Goal: Task Accomplishment & Management: Manage account settings

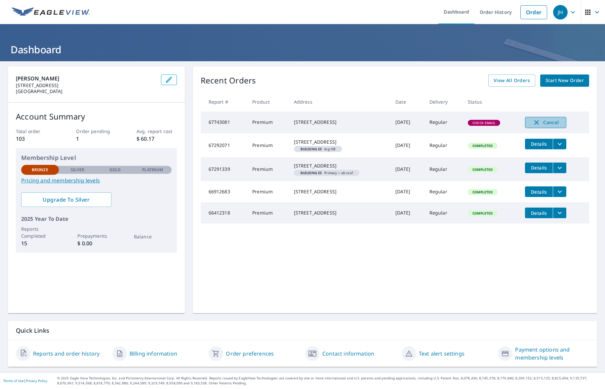
click at [547, 121] on span "Cancel" at bounding box center [545, 122] width 27 height 8
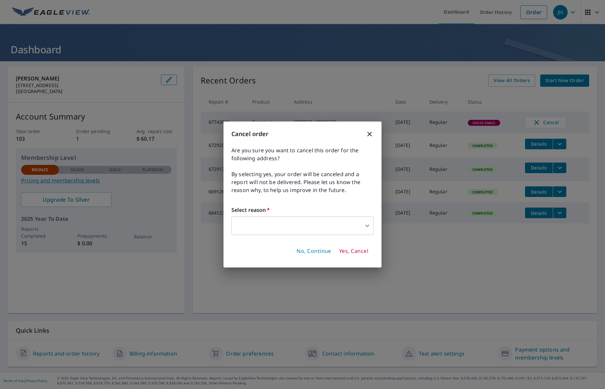
click at [368, 226] on body "JH JH Dashboard Order History Order JH Dashboard [PERSON_NAME] [STREET_ADDRESS]…" at bounding box center [302, 194] width 605 height 389
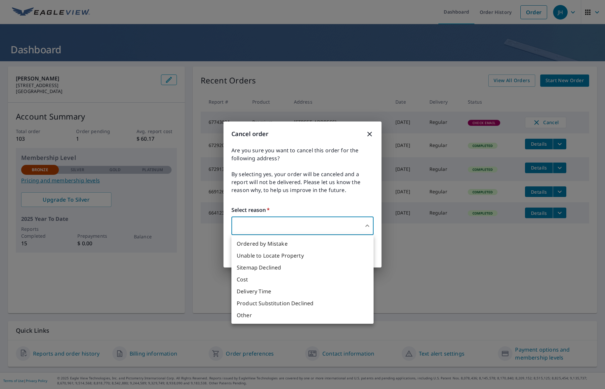
click at [275, 265] on li "Sitemap Declined" at bounding box center [302, 267] width 142 height 12
type input "32"
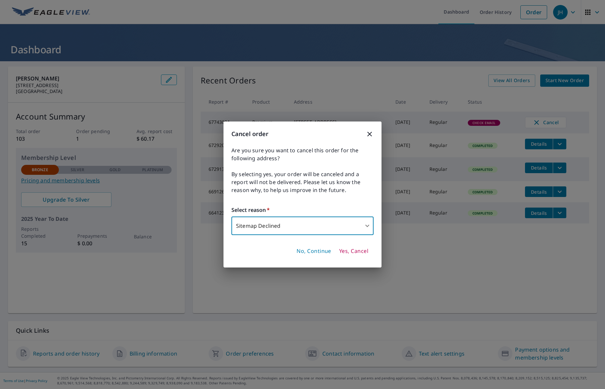
click at [358, 250] on span "Yes, Cancel" at bounding box center [353, 250] width 29 height 7
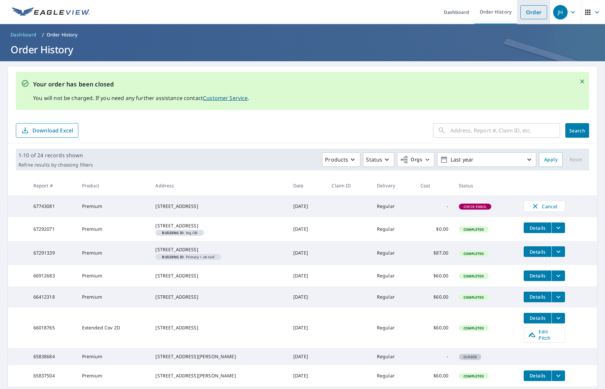
click at [529, 16] on link "Order" at bounding box center [533, 12] width 27 height 14
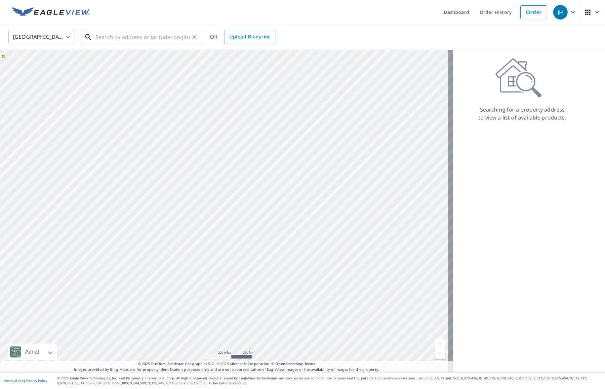
click at [138, 41] on input "text" at bounding box center [143, 37] width 94 height 19
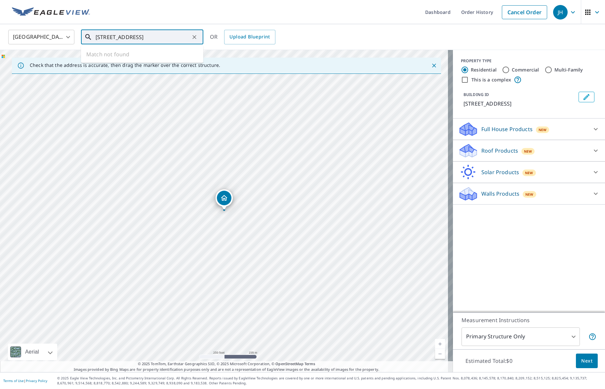
click at [107, 37] on input "107 leadow lakes drive, marble falls" at bounding box center [143, 37] width 94 height 19
click at [188, 36] on input "107 meadow lakes drive, marble falls" at bounding box center [143, 37] width 94 height 19
type input "107 meadow lakes drive, marble falls"
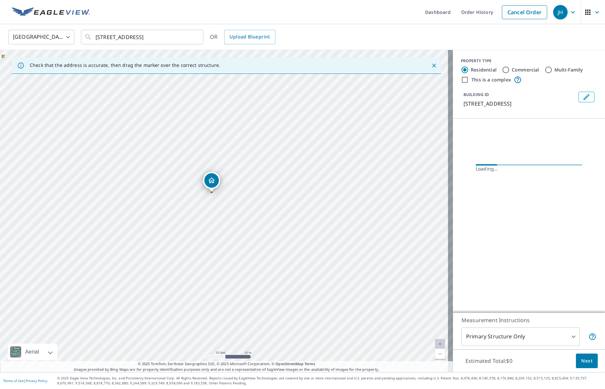
drag, startPoint x: 262, startPoint y: 117, endPoint x: 257, endPoint y: 291, distance: 173.7
click at [257, 291] on div "107 Meadowlakes Dr Meadowlakes, TX 78654" at bounding box center [226, 211] width 453 height 322
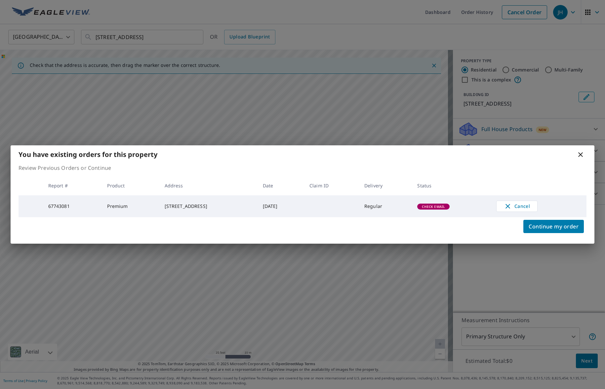
click at [579, 155] on icon at bounding box center [580, 154] width 5 height 5
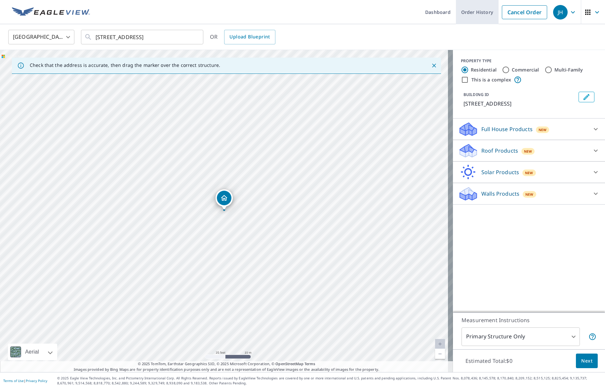
click at [472, 16] on link "Order History" at bounding box center [477, 12] width 43 height 24
